Goal: Task Accomplishment & Management: Use online tool/utility

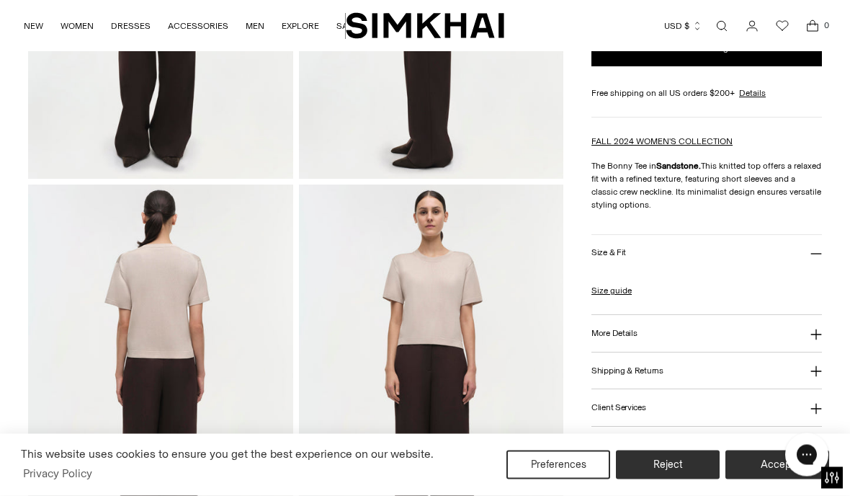
scroll to position [323, 0]
click at [604, 344] on button "More Details" at bounding box center [706, 333] width 230 height 37
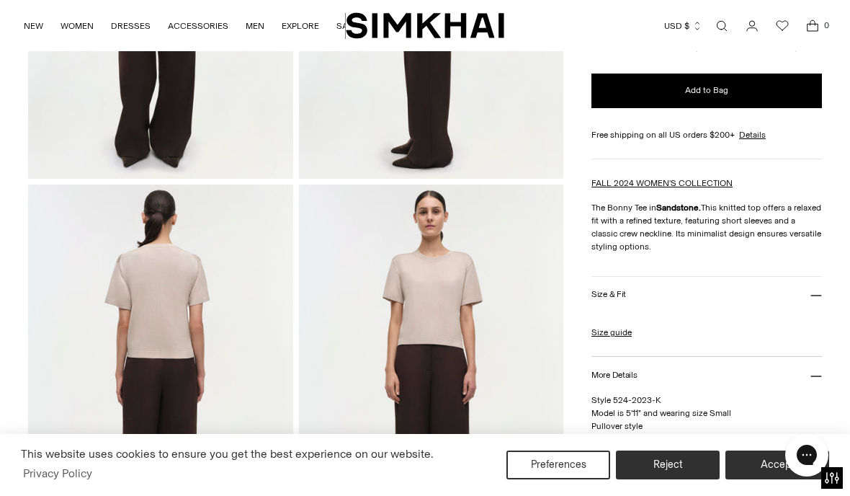
click at [560, 372] on img at bounding box center [431, 382] width 265 height 397
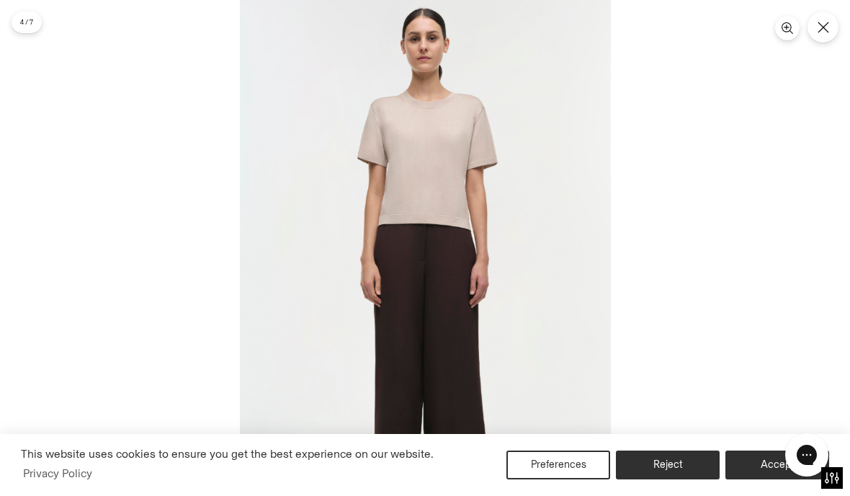
click at [823, 40] on button "Close" at bounding box center [822, 27] width 31 height 31
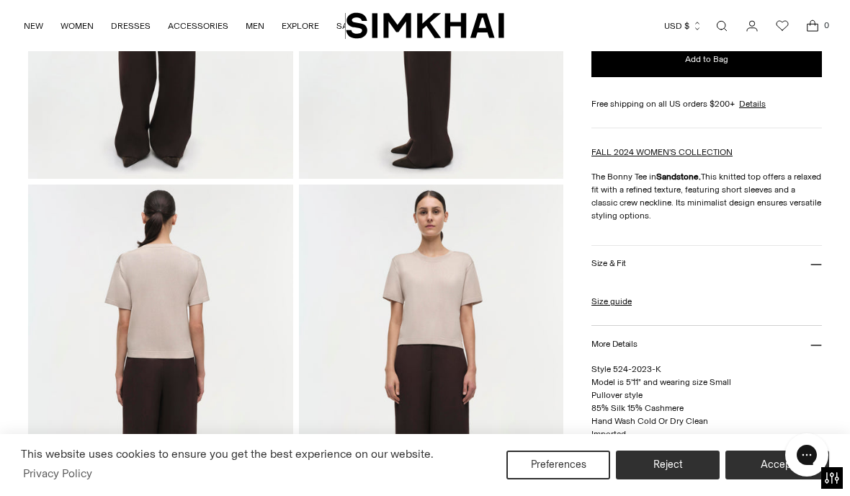
scroll to position [385, 0]
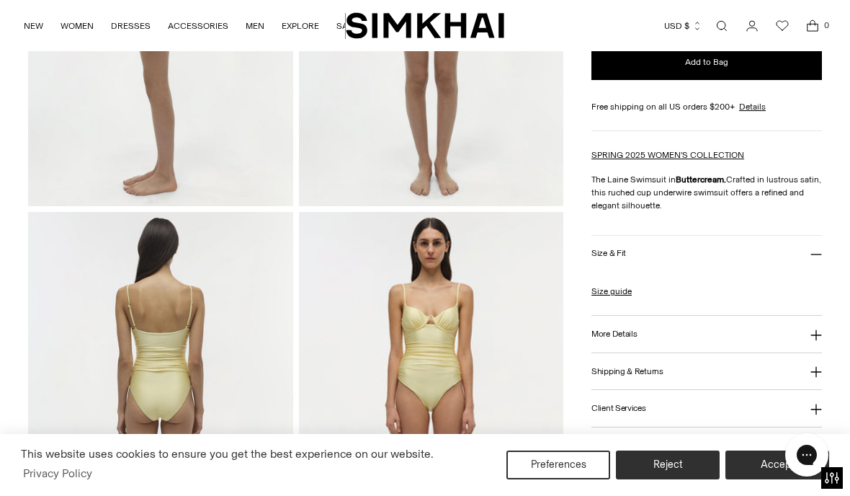
scroll to position [759, 0]
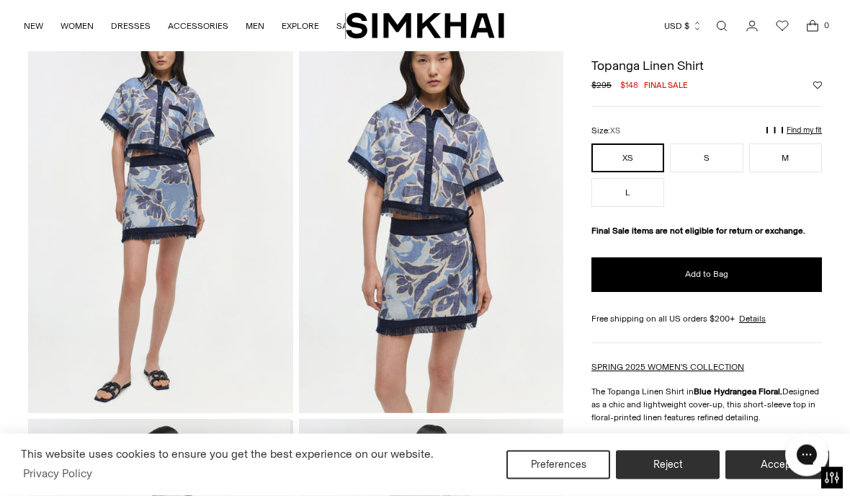
scroll to position [89, 0]
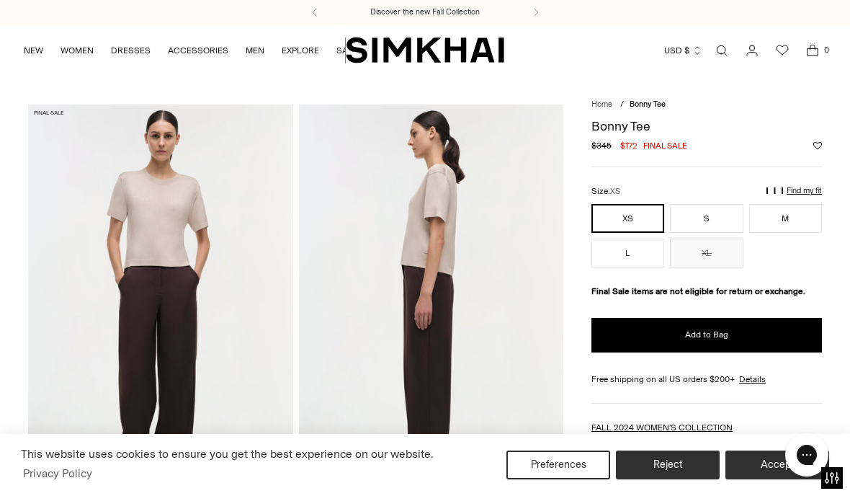
click at [705, 194] on p "Find my fit" at bounding box center [697, 197] width 17 height 26
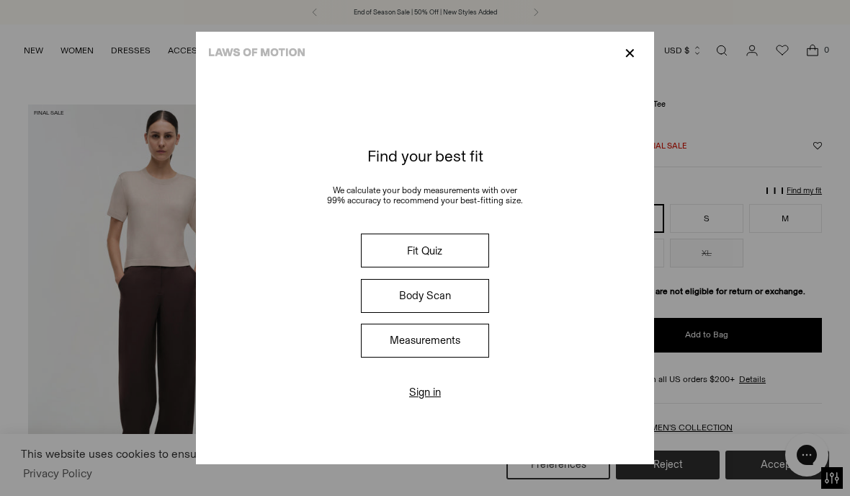
click at [414, 258] on button "Fit Quiz" at bounding box center [425, 250] width 128 height 34
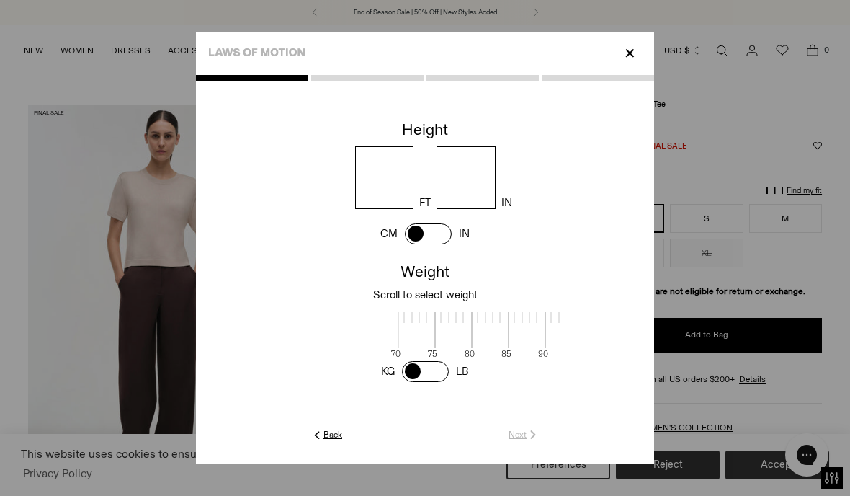
scroll to position [3, 445]
click at [357, 171] on input "number" at bounding box center [384, 177] width 59 height 63
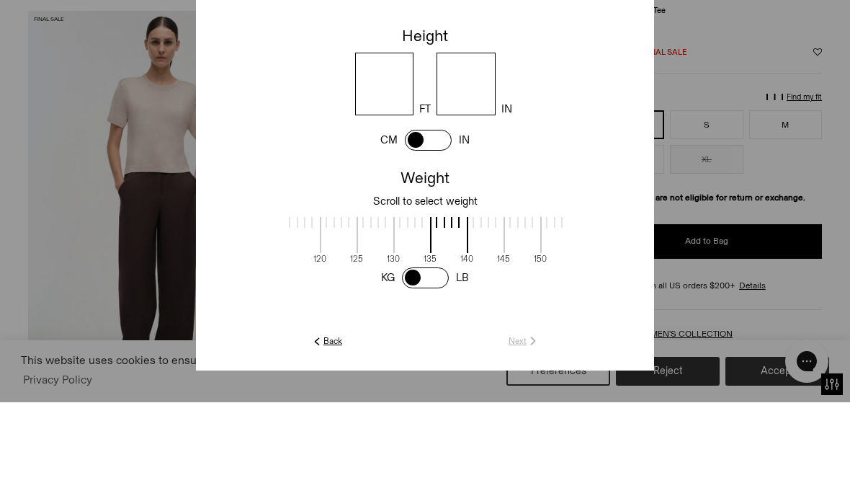
type input "*"
click at [483, 146] on input "number" at bounding box center [465, 177] width 59 height 63
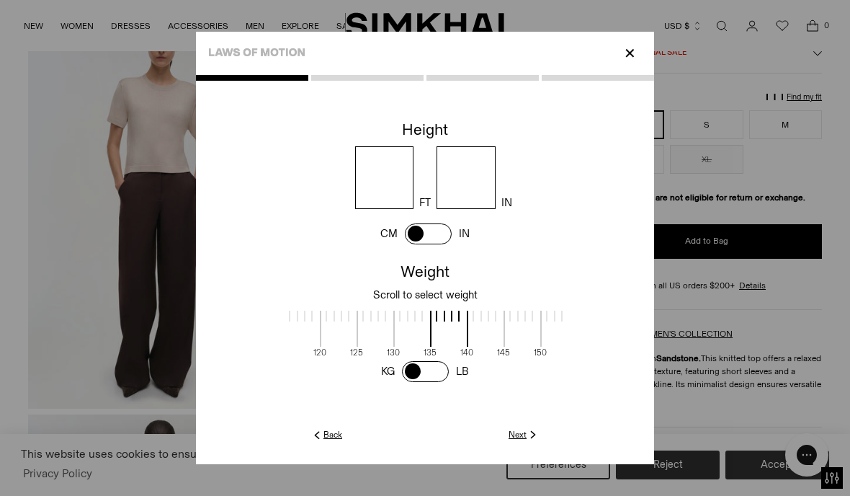
type input "*"
click at [362, 347] on label "125" at bounding box center [368, 352] width 37 height 10
click at [610, 464] on div at bounding box center [425, 269] width 458 height 389
click at [539, 441] on link "Next" at bounding box center [523, 434] width 31 height 13
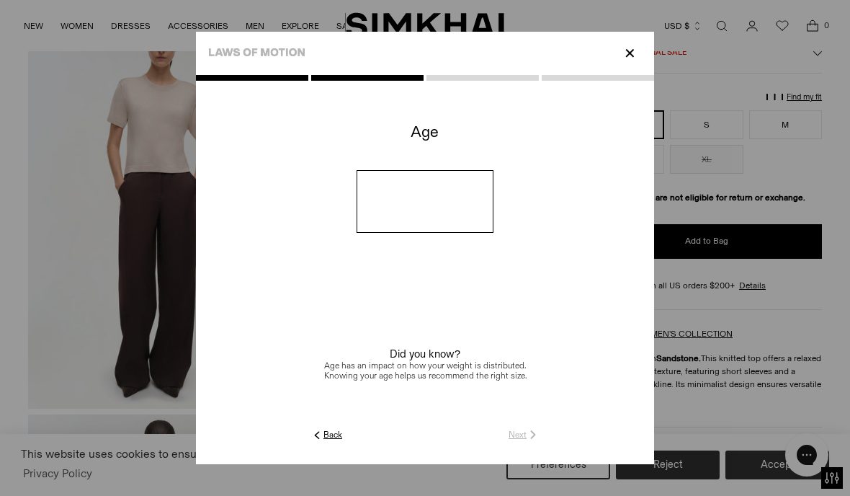
click at [357, 224] on input "number" at bounding box center [426, 201] width 138 height 63
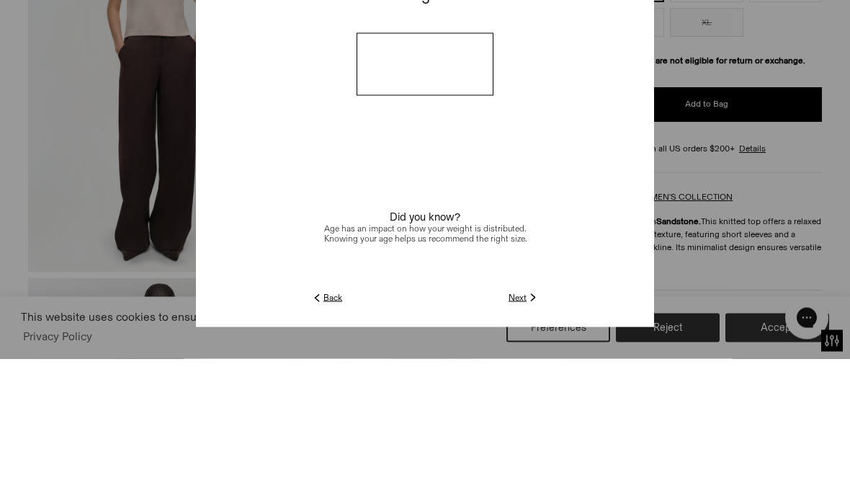
type input "**"
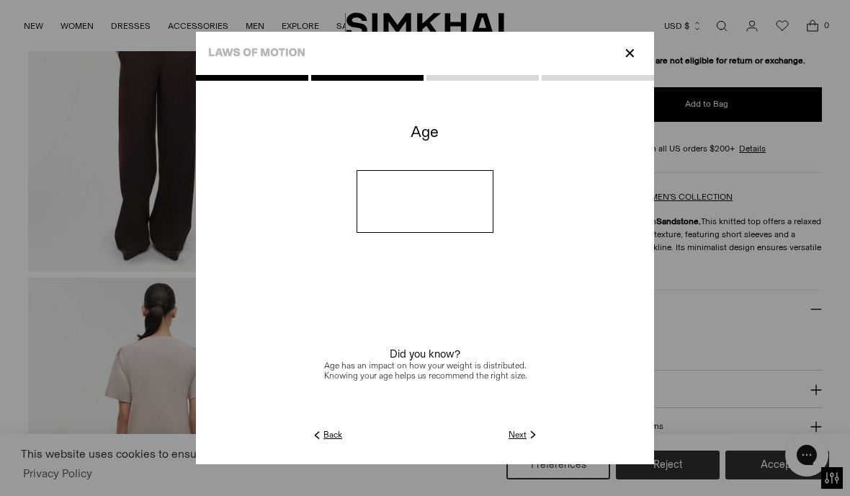
click at [539, 441] on link "Next" at bounding box center [523, 434] width 31 height 13
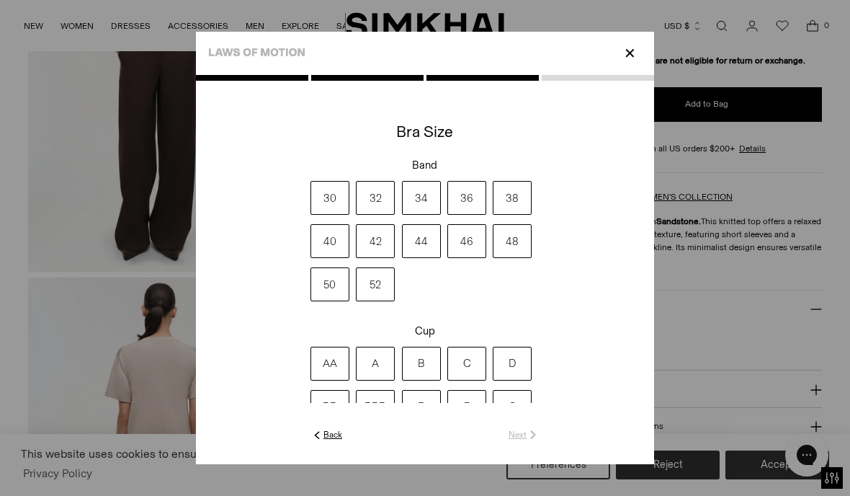
click at [402, 209] on label "34" at bounding box center [421, 198] width 39 height 34
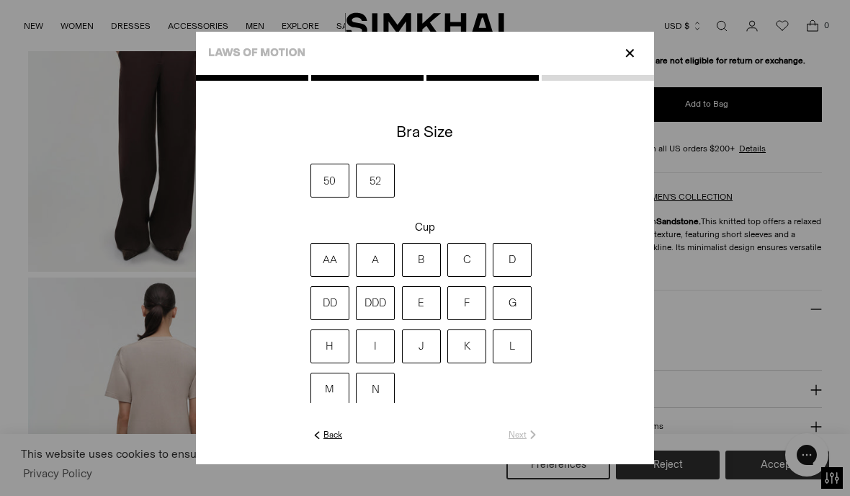
scroll to position [109, 0]
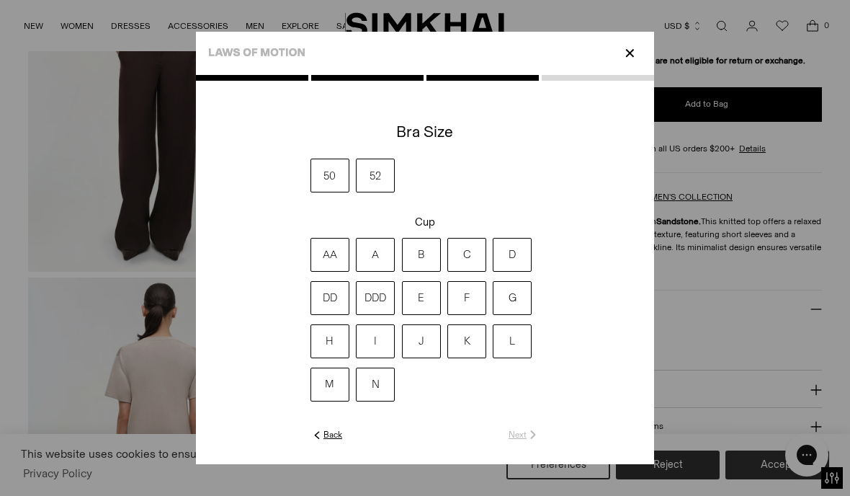
click at [310, 315] on label "DD" at bounding box center [329, 298] width 39 height 34
click at [539, 441] on link "Next" at bounding box center [523, 434] width 31 height 13
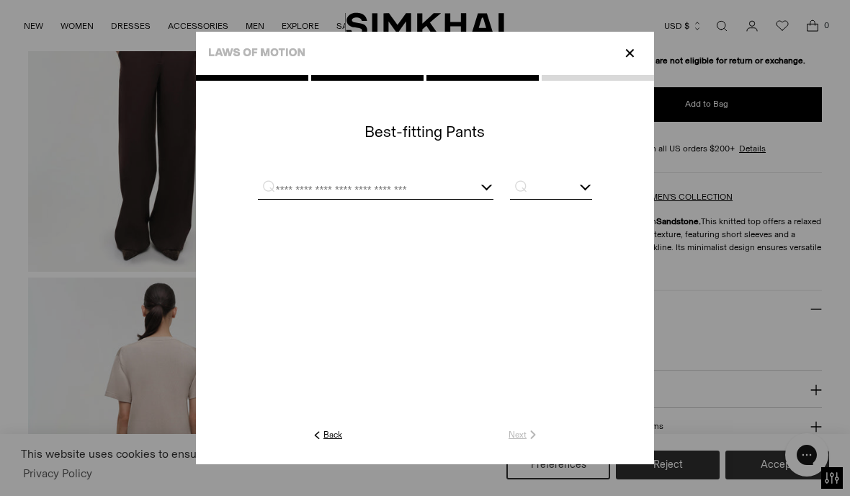
click at [258, 195] on input "text" at bounding box center [358, 190] width 200 height 18
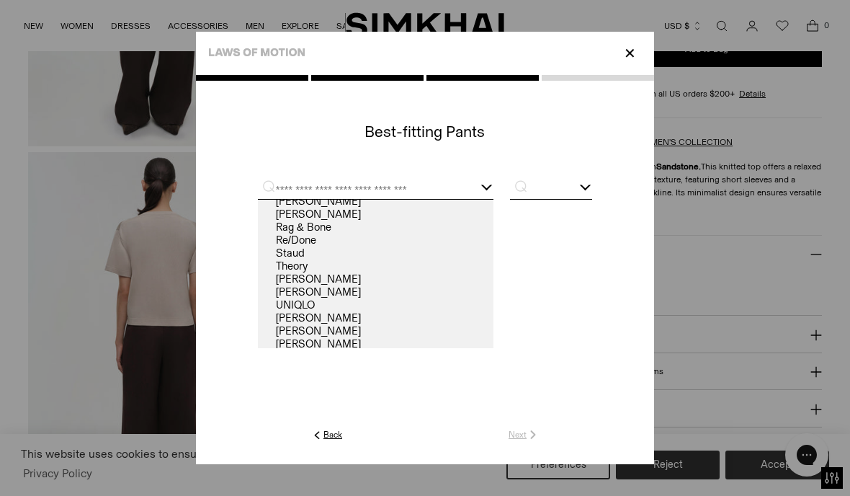
scroll to position [134, 0]
click at [258, 338] on link "Vince" at bounding box center [376, 331] width 236 height 13
type input "*****"
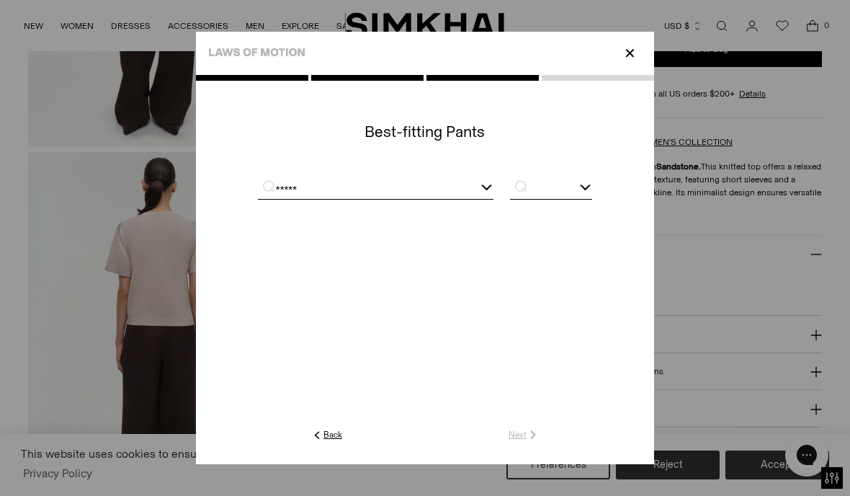
click at [592, 199] on input "text" at bounding box center [551, 190] width 82 height 18
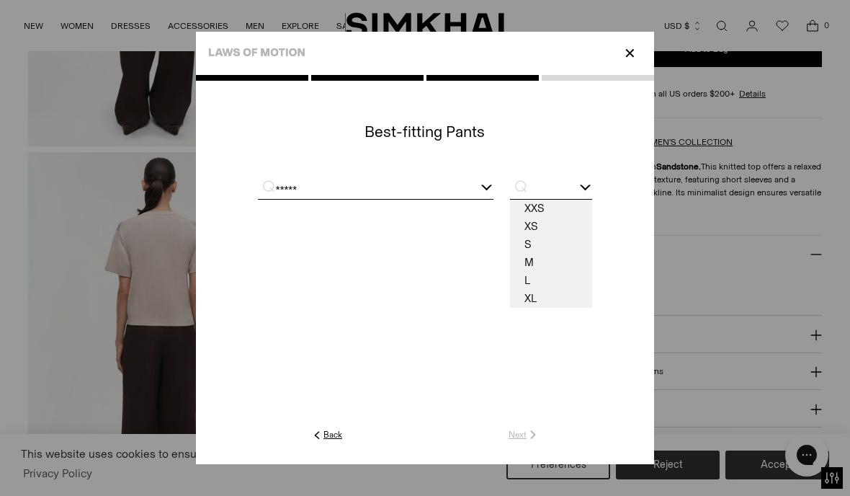
scroll to position [355, 0]
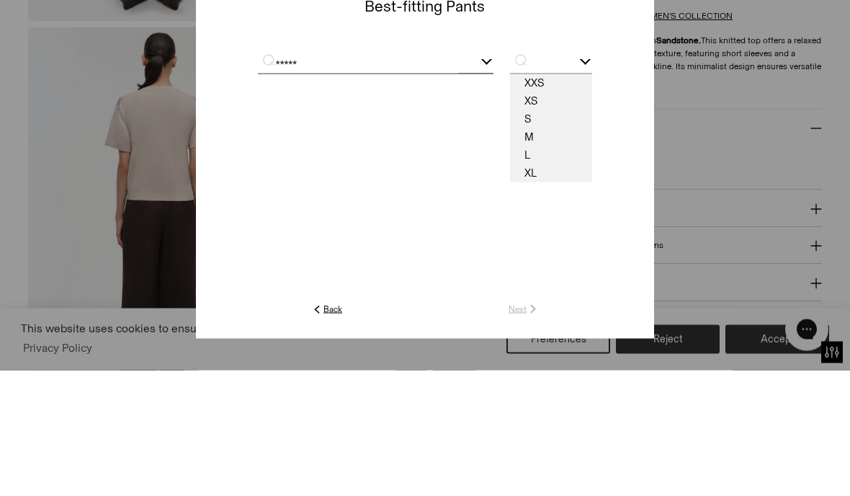
click at [592, 254] on span "M" at bounding box center [551, 263] width 82 height 18
type input "*"
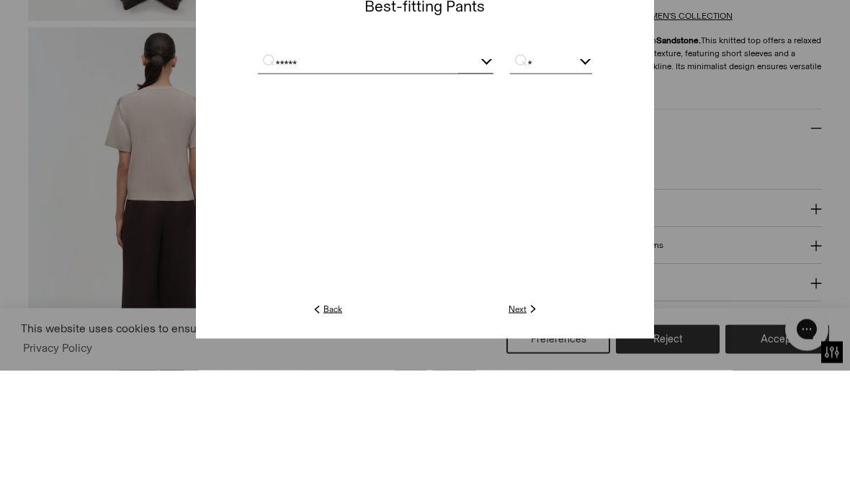
scroll to position [481, 0]
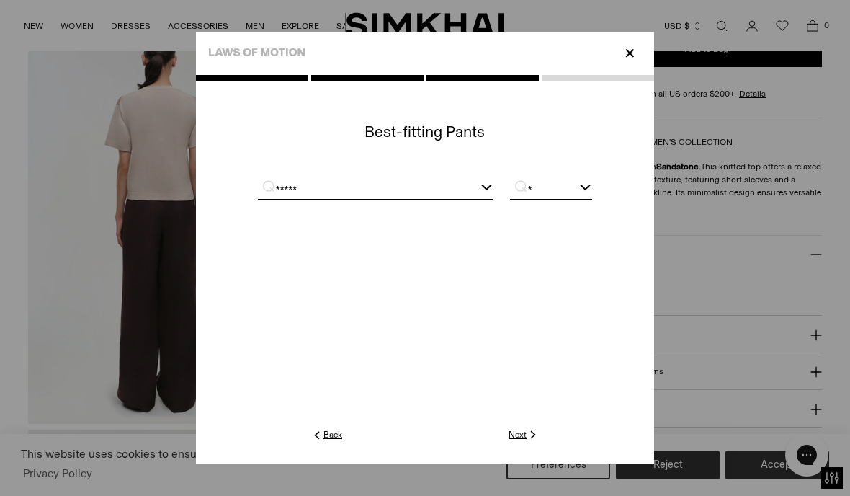
click at [539, 441] on link "Next" at bounding box center [523, 434] width 31 height 13
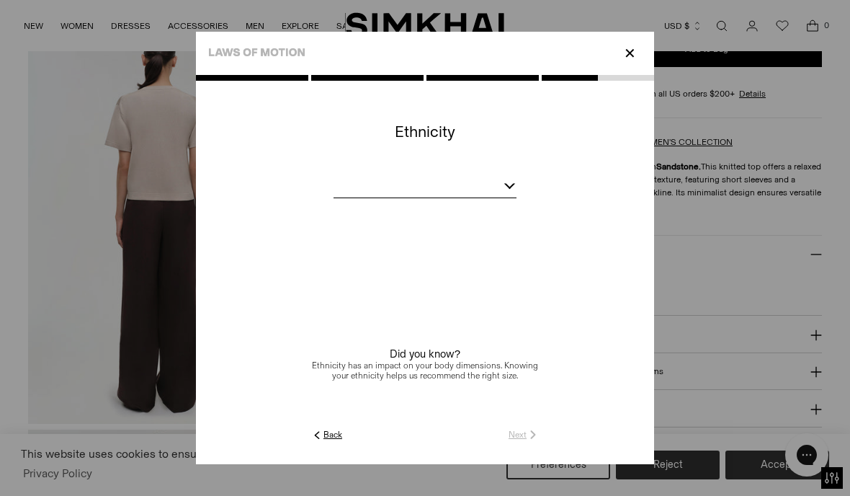
click at [516, 197] on div at bounding box center [424, 188] width 183 height 18
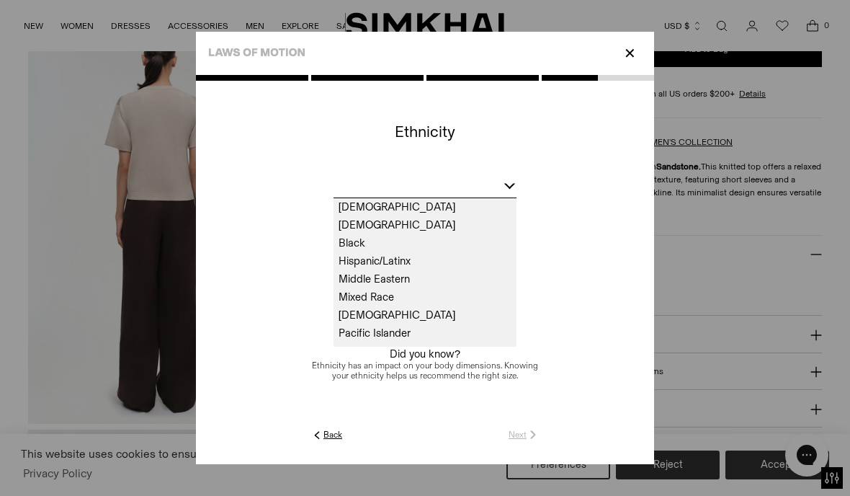
click at [333, 360] on span "White" at bounding box center [424, 351] width 183 height 18
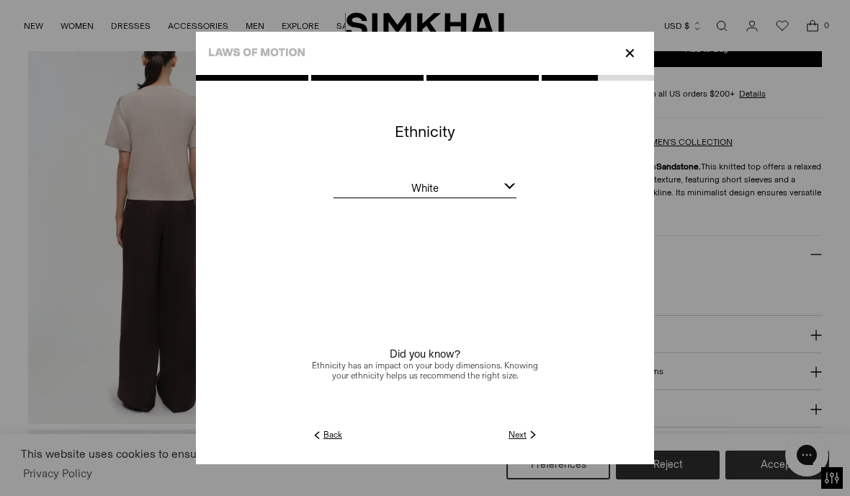
click at [539, 441] on link "Next" at bounding box center [523, 434] width 31 height 13
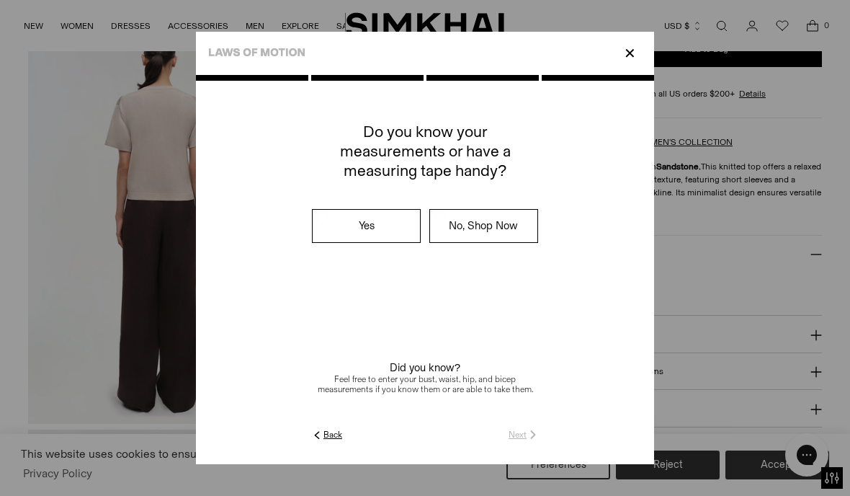
click at [513, 231] on label "No, Shop Now" at bounding box center [483, 226] width 107 height 32
click at [610, 464] on div at bounding box center [425, 269] width 458 height 389
click at [539, 441] on link "Submit" at bounding box center [518, 434] width 41 height 13
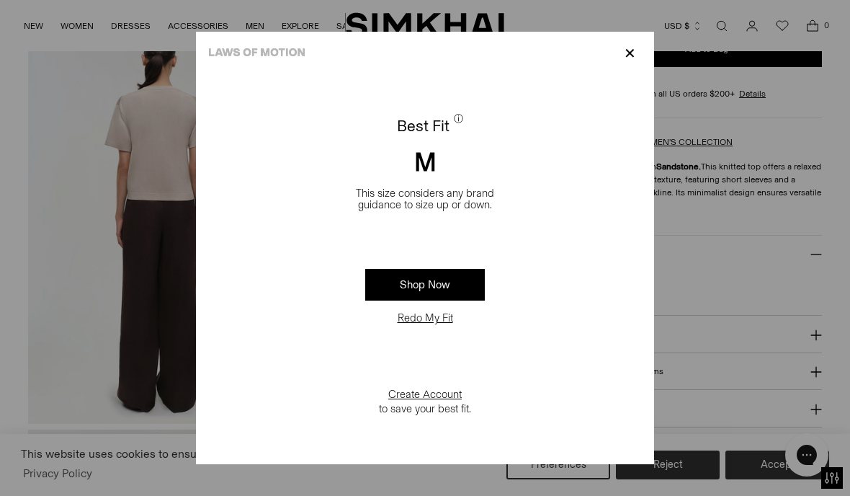
click at [640, 41] on p "✕" at bounding box center [629, 53] width 19 height 24
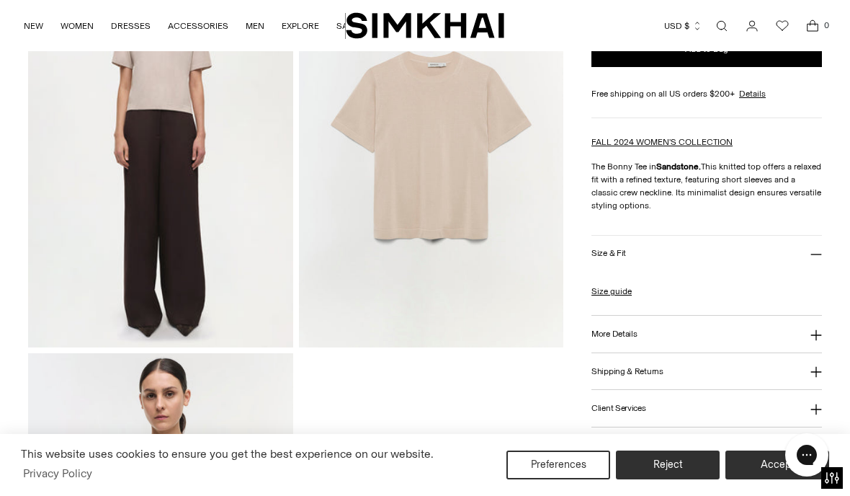
scroll to position [964, 0]
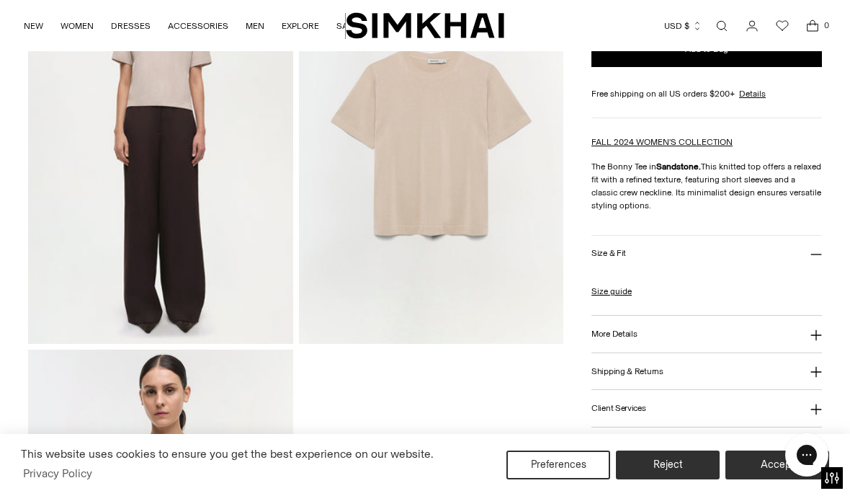
click at [442, 189] on img at bounding box center [431, 144] width 265 height 397
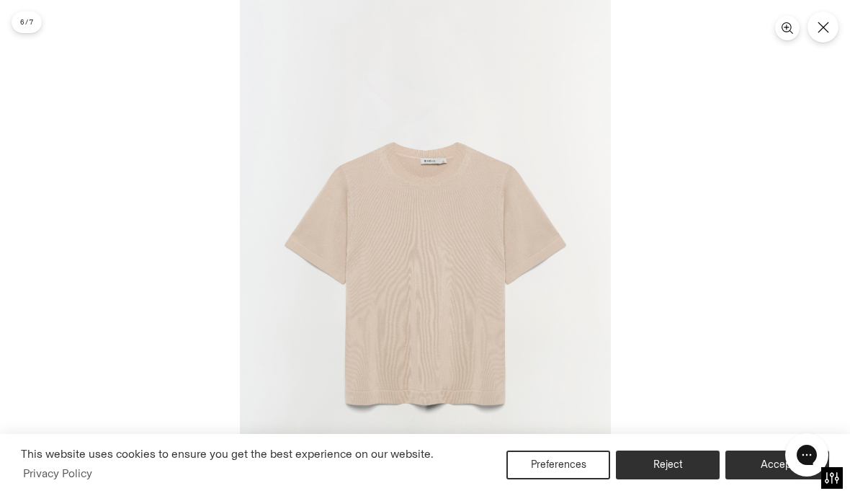
click at [807, 28] on button "Close" at bounding box center [822, 27] width 31 height 31
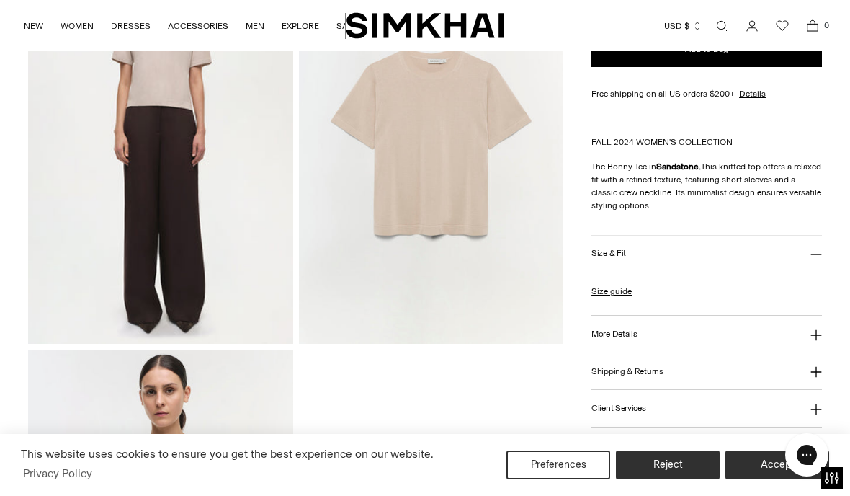
scroll to position [1026, 0]
